Goal: Information Seeking & Learning: Learn about a topic

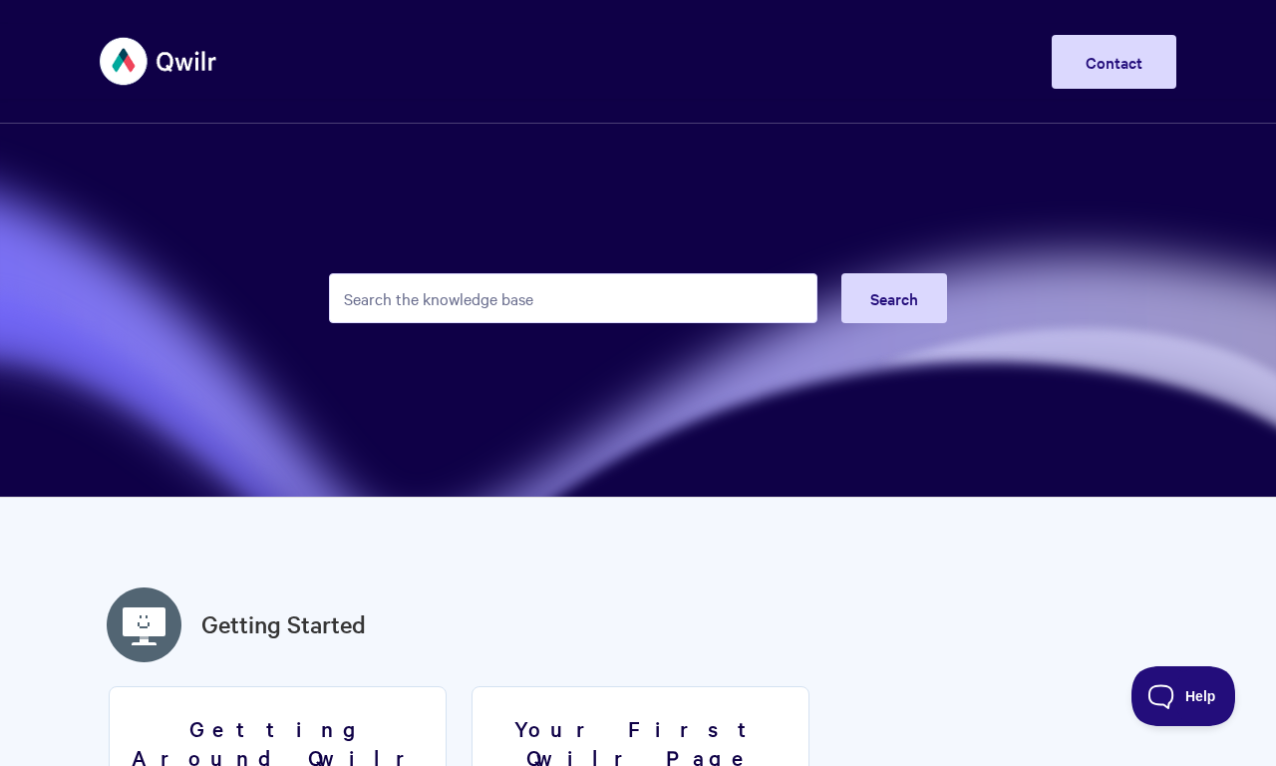
click at [573, 298] on input "Search the knowledge base" at bounding box center [573, 298] width 489 height 50
type input "Qwilr Salesforce integration"
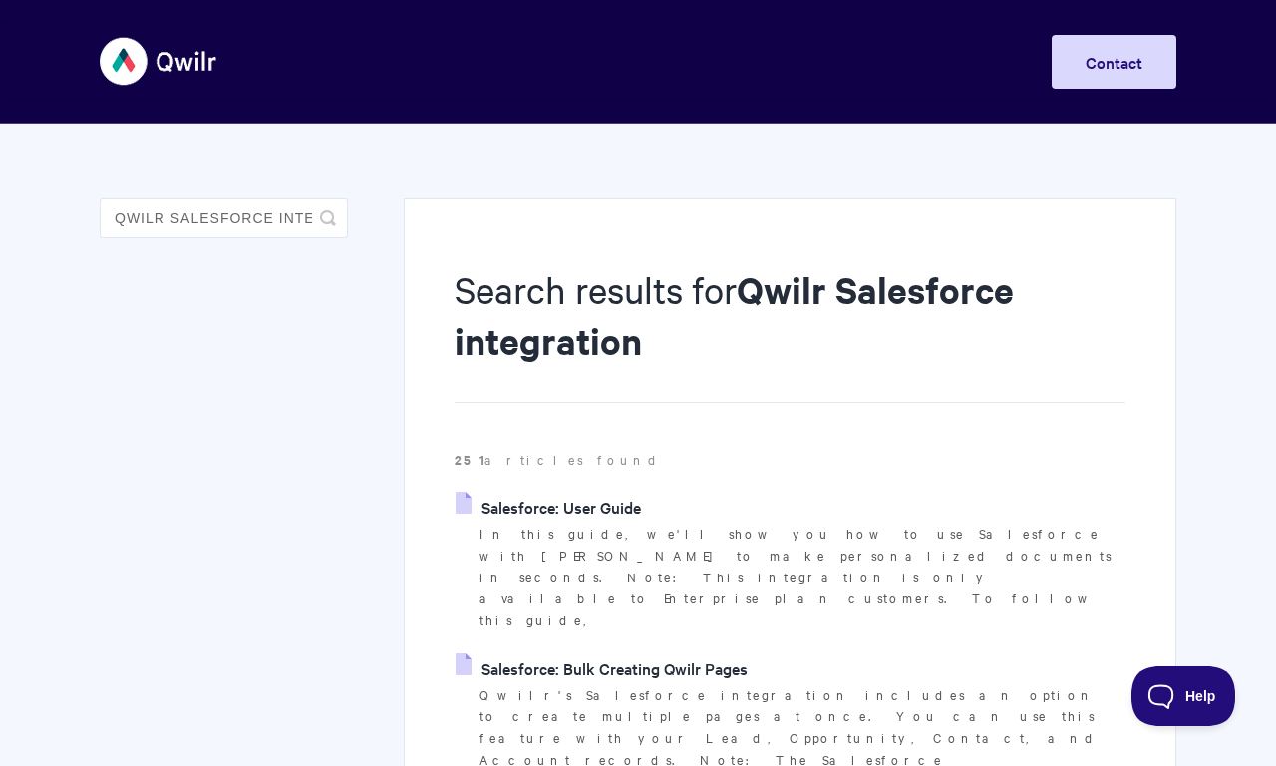
click at [547, 507] on link "Salesforce: User Guide" at bounding box center [548, 507] width 185 height 30
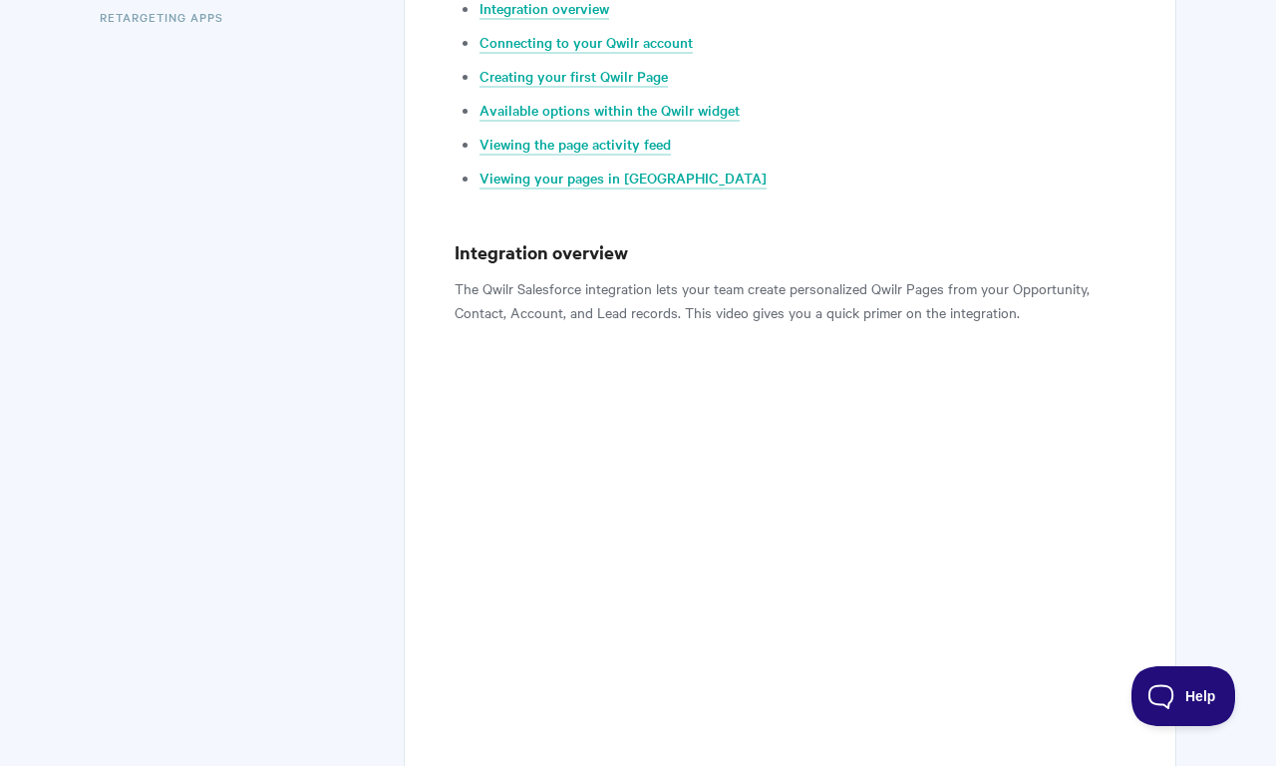
scroll to position [1432, 0]
